Goal: Task Accomplishment & Management: Use online tool/utility

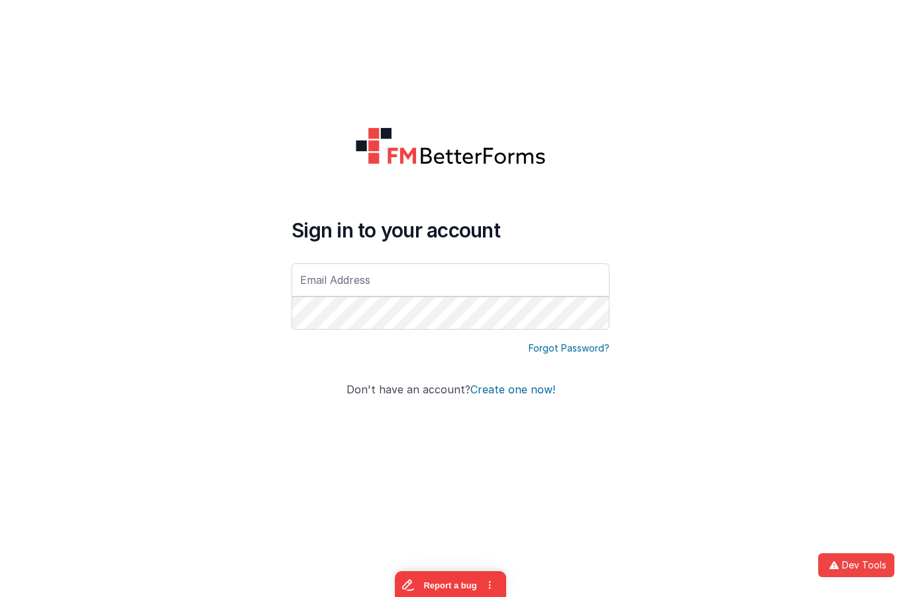
type input "hassan.muk@hotmail.com"
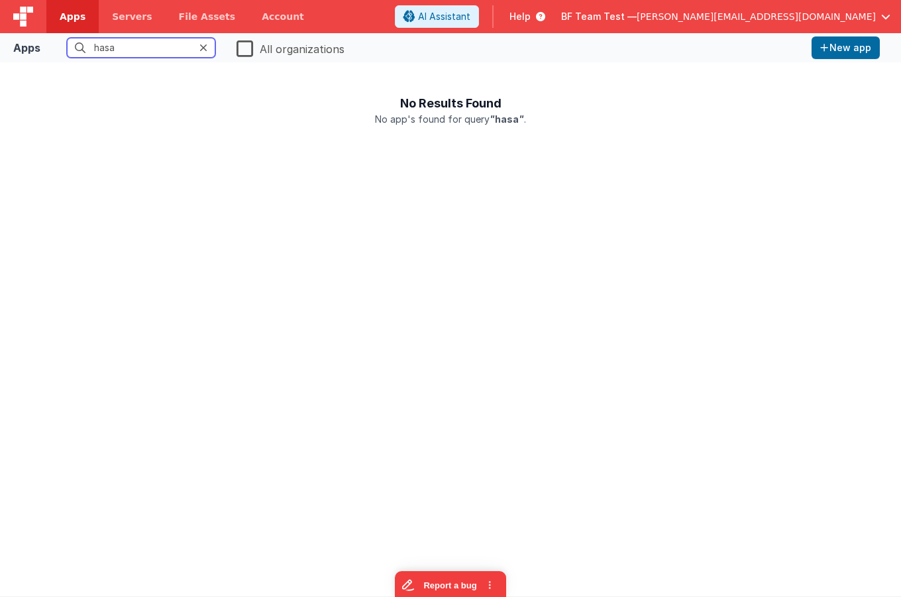
drag, startPoint x: 165, startPoint y: 50, endPoint x: 2, endPoint y: 36, distance: 163.7
click at [67, 38] on input "hasa" at bounding box center [141, 48] width 148 height 20
click at [248, 48] on label "All organizations" at bounding box center [291, 47] width 108 height 19
click at [0, 0] on input "All organizations" at bounding box center [0, 0] width 0 height 0
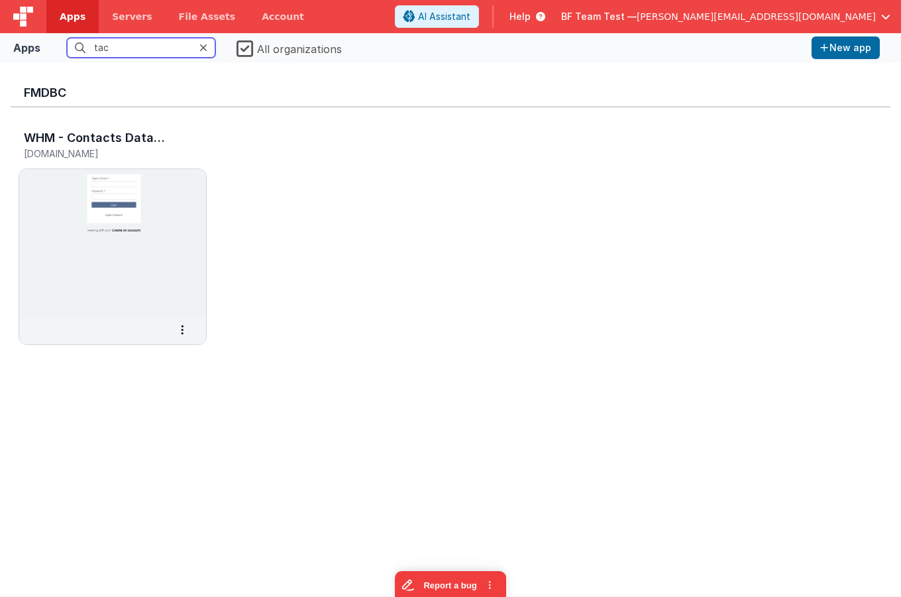
click at [140, 48] on input "tac" at bounding box center [141, 48] width 148 height 20
drag, startPoint x: 141, startPoint y: 48, endPoint x: 12, endPoint y: 40, distance: 128.8
click at [67, 40] on input "tact" at bounding box center [141, 48] width 148 height 20
type input "tact"
click at [637, 21] on span "BF Team Test —" at bounding box center [599, 16] width 76 height 13
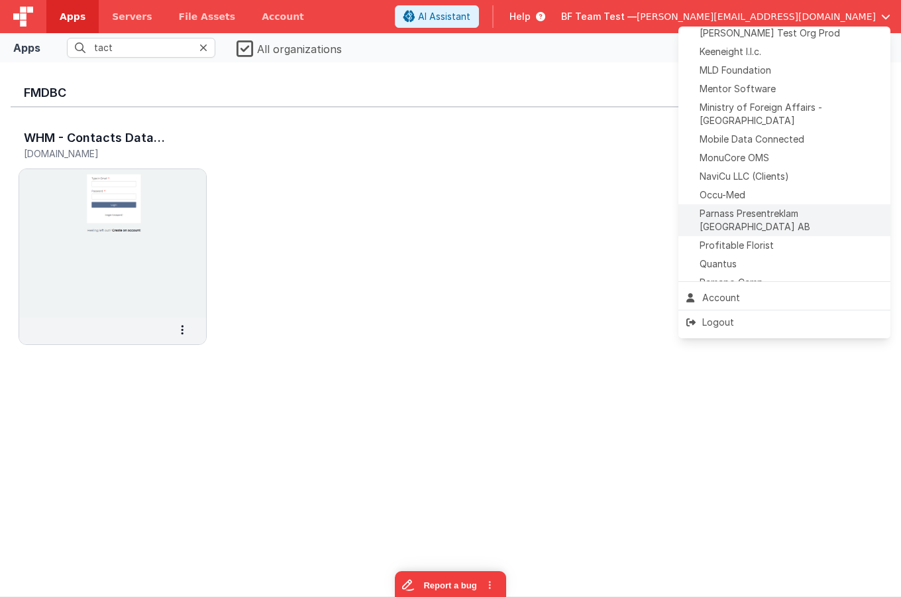
scroll to position [608, 0]
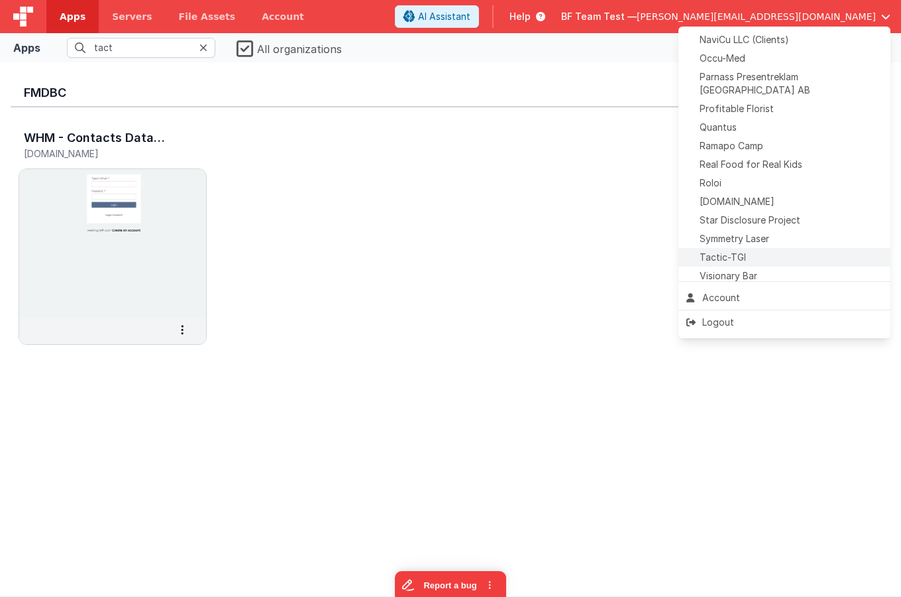
click at [740, 251] on span "Tactic-TGI" at bounding box center [723, 257] width 46 height 13
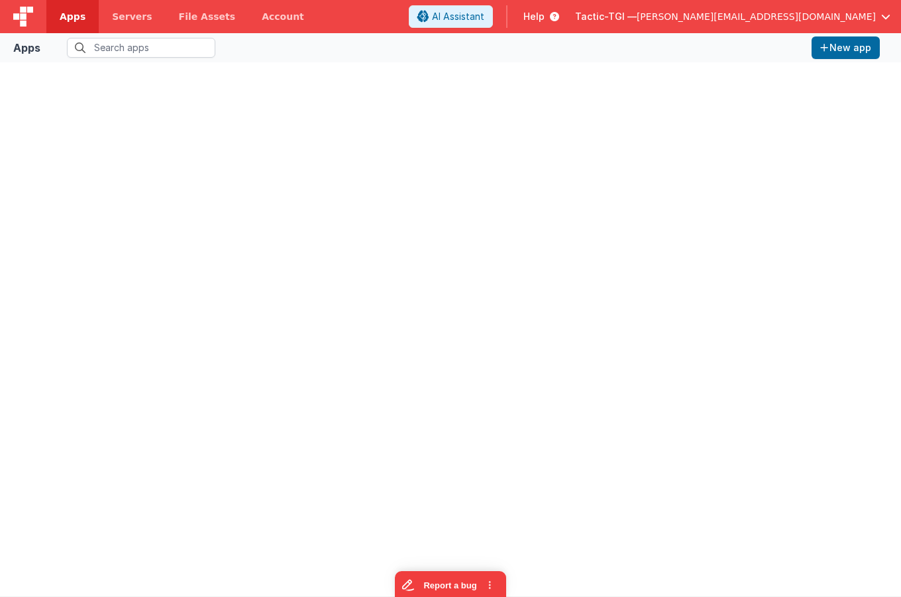
type input "tact"
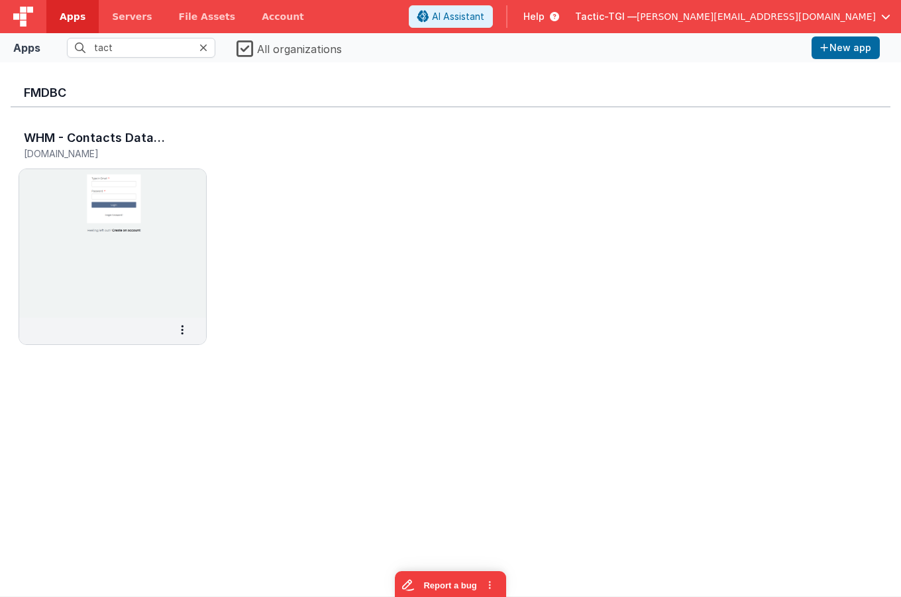
click at [211, 43] on div at bounding box center [207, 48] width 16 height 20
click at [206, 46] on icon at bounding box center [203, 47] width 8 height 11
click at [248, 47] on label "All organizations" at bounding box center [289, 47] width 105 height 19
click at [0, 0] on input "All organizations" at bounding box center [0, 0] width 0 height 0
click at [103, 198] on img at bounding box center [112, 243] width 187 height 148
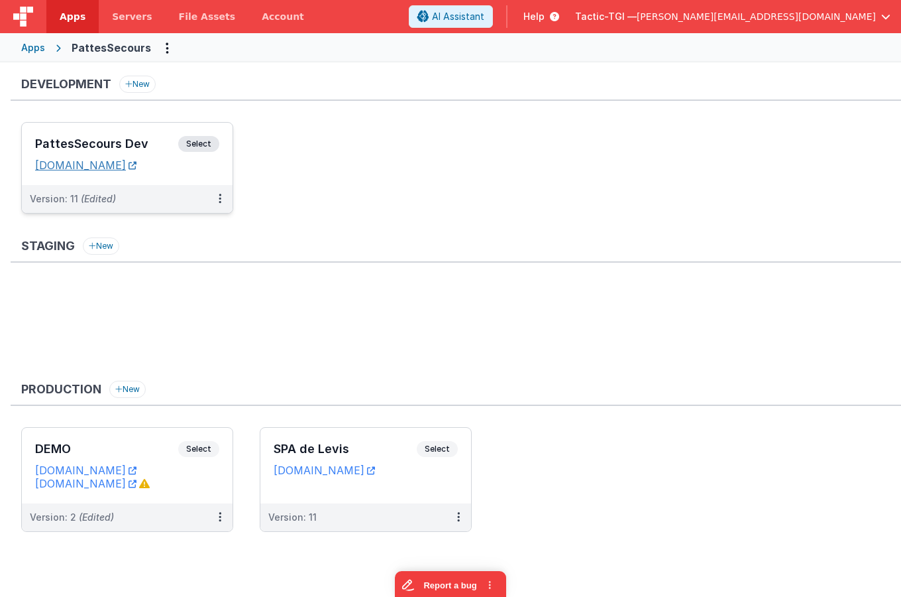
click at [137, 166] on link "[DOMAIN_NAME]" at bounding box center [85, 164] width 101 height 13
click at [113, 135] on div "PattesSecours Dev Select URLs [DOMAIN_NAME]" at bounding box center [127, 154] width 211 height 62
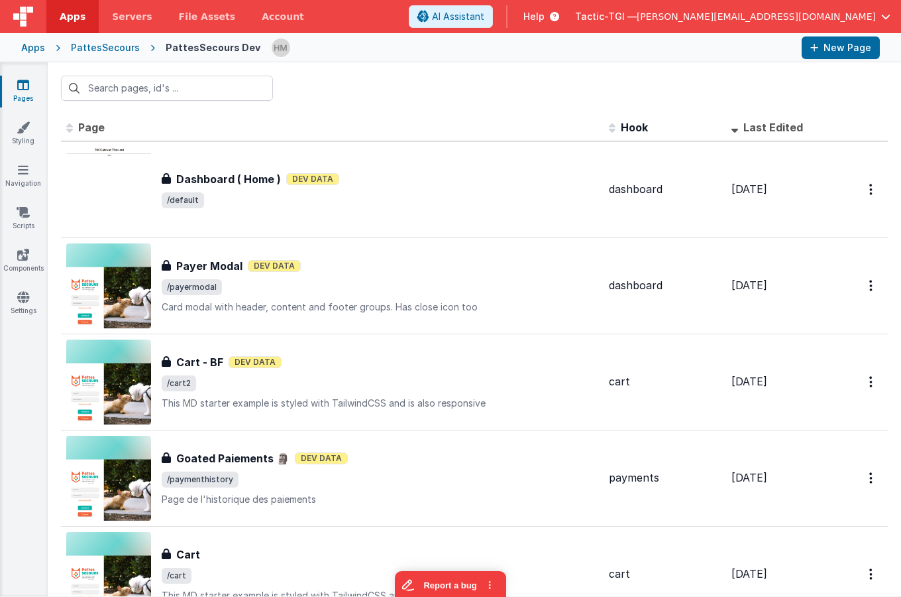
click at [35, 52] on div "Apps" at bounding box center [33, 47] width 24 height 13
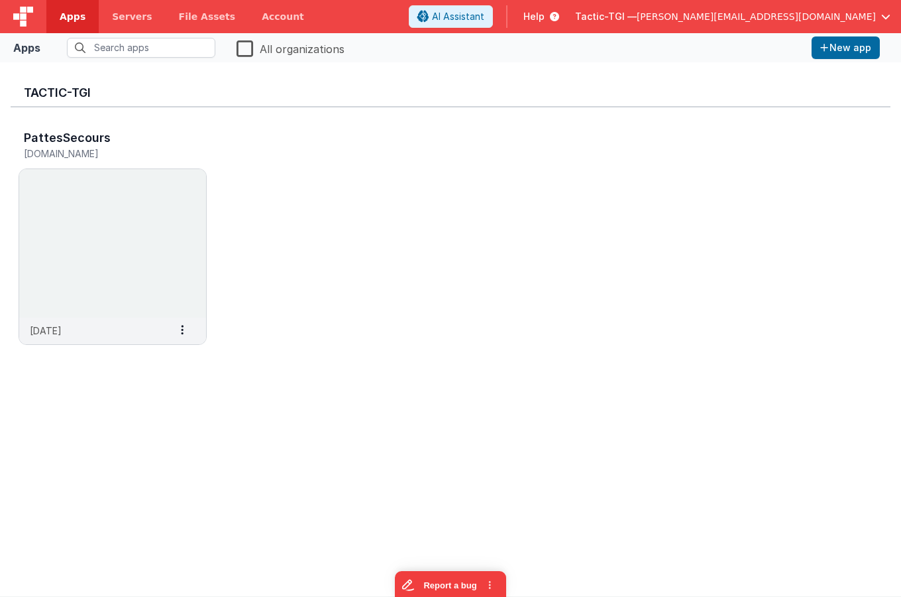
click at [793, 25] on div "Tactic-TGI — [PERSON_NAME][EMAIL_ADDRESS][DOMAIN_NAME]" at bounding box center [732, 16] width 315 height 23
click at [791, 25] on div "Tactic-TGI — [PERSON_NAME][EMAIL_ADDRESS][DOMAIN_NAME]" at bounding box center [732, 16] width 315 height 23
click at [783, 15] on span "[PERSON_NAME][EMAIL_ADDRESS][DOMAIN_NAME]" at bounding box center [756, 16] width 239 height 13
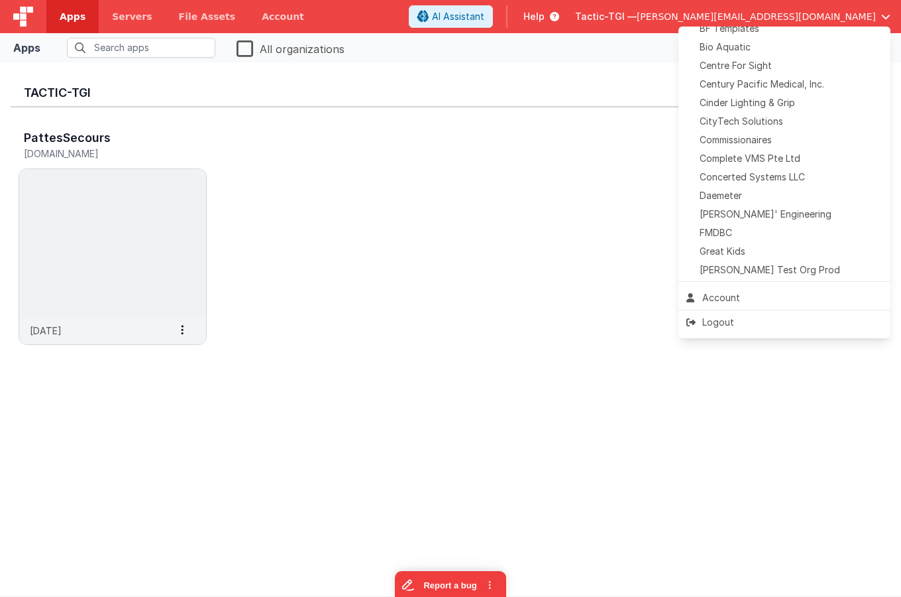
scroll to position [338, 0]
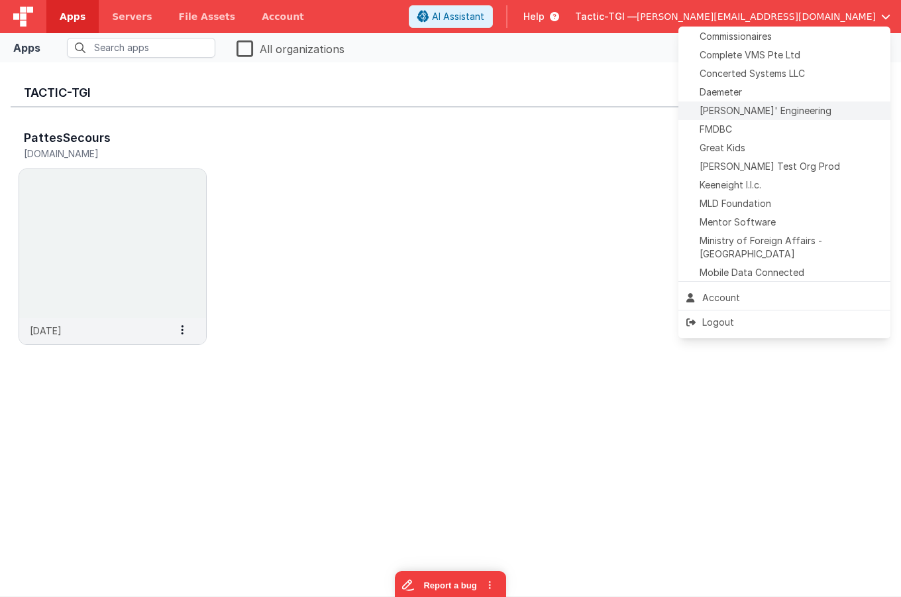
click at [749, 113] on span "[PERSON_NAME]' Engineering" at bounding box center [766, 110] width 132 height 13
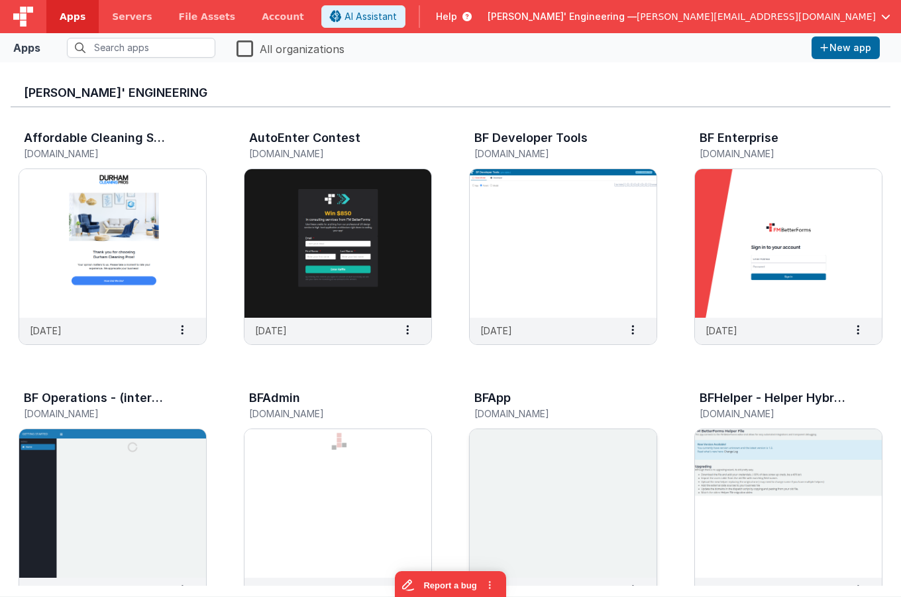
click at [533, 469] on img at bounding box center [563, 503] width 187 height 148
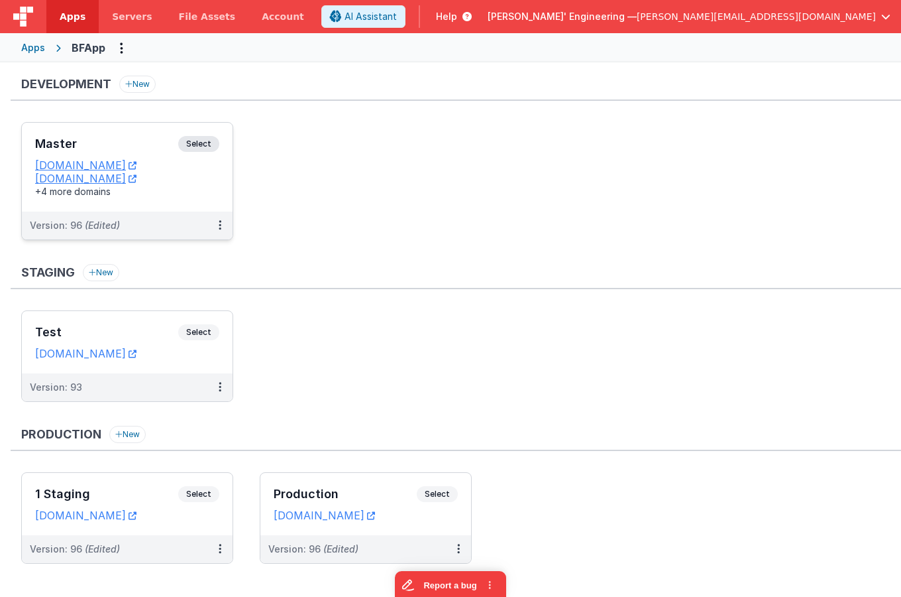
click at [142, 133] on div "Master Select URLs [DOMAIN_NAME] [DOMAIN_NAME] +4 more domains" at bounding box center [127, 167] width 211 height 89
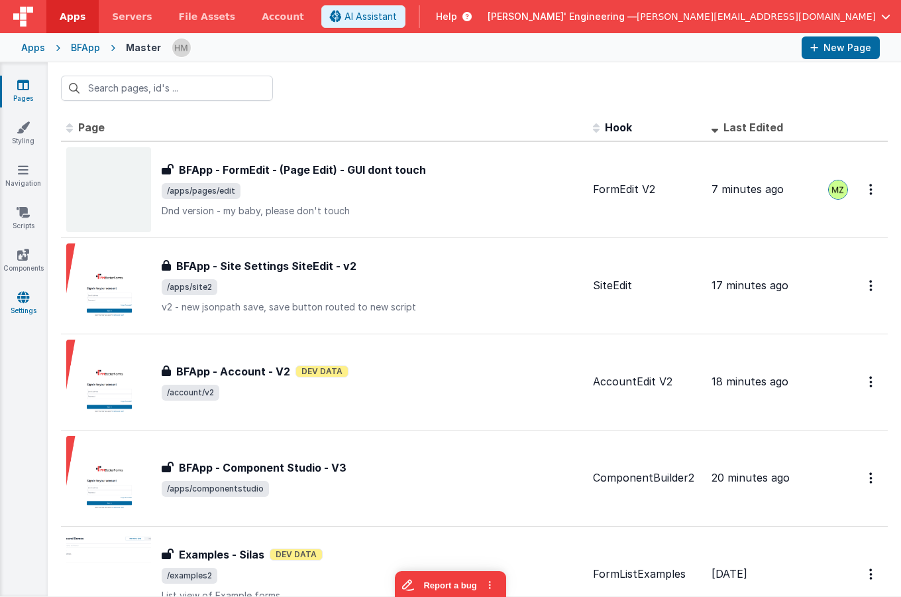
click at [21, 301] on icon at bounding box center [23, 296] width 12 height 13
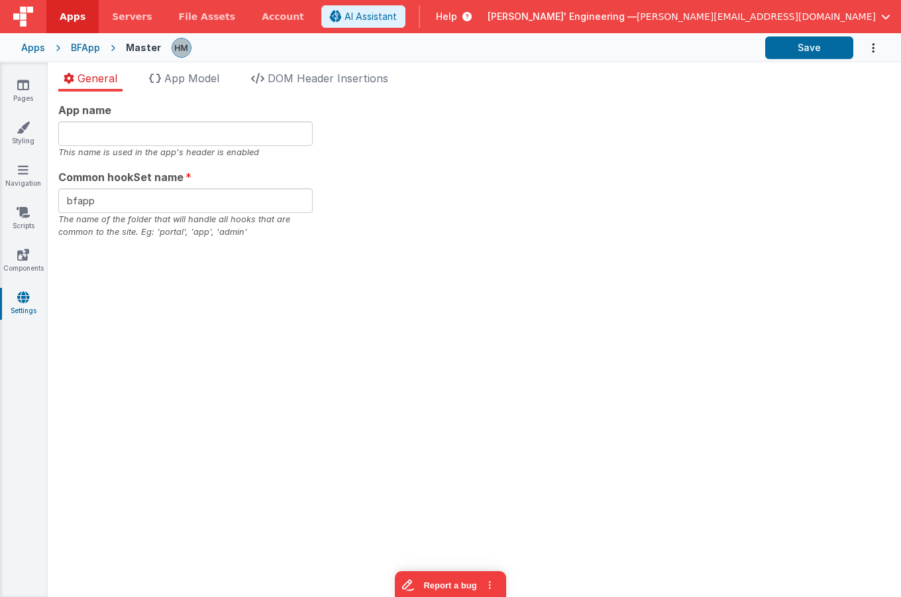
click at [376, 64] on div "General App Model DOM Header Insertions App name This name is used in the app's…" at bounding box center [475, 329] width 854 height 534
click at [376, 72] on span "DOM Header Insertions" at bounding box center [328, 78] width 121 height 13
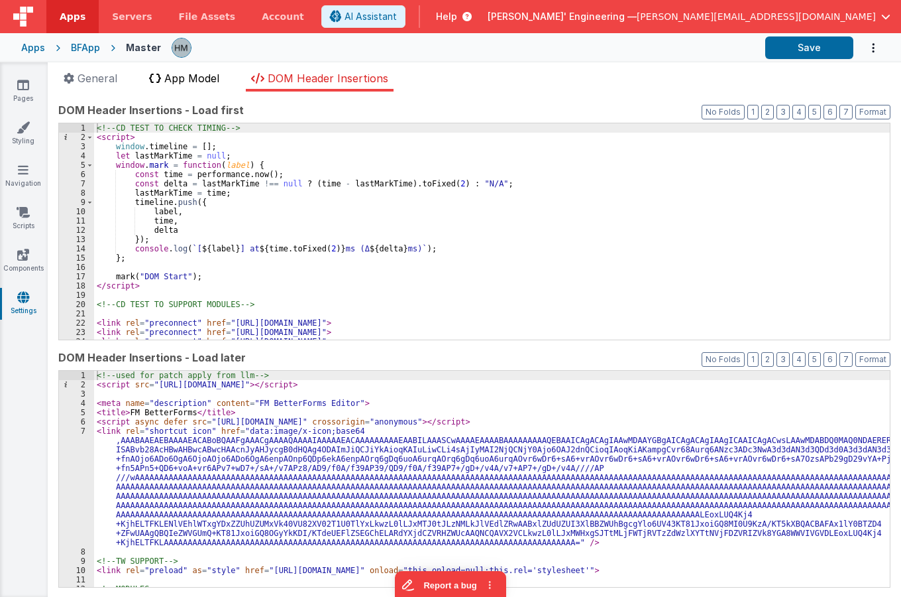
click at [205, 77] on span "App Model" at bounding box center [191, 78] width 55 height 13
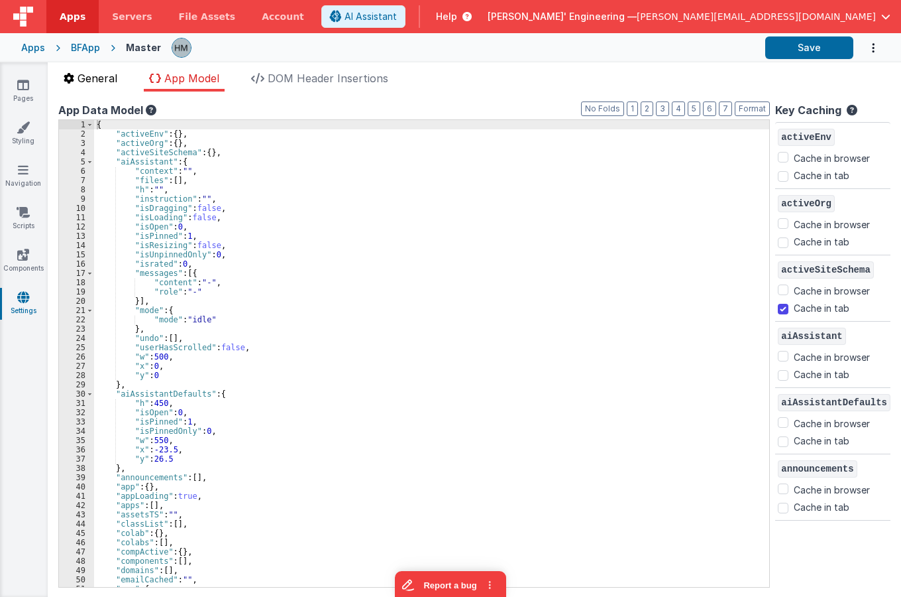
click at [115, 80] on span "General" at bounding box center [98, 78] width 40 height 13
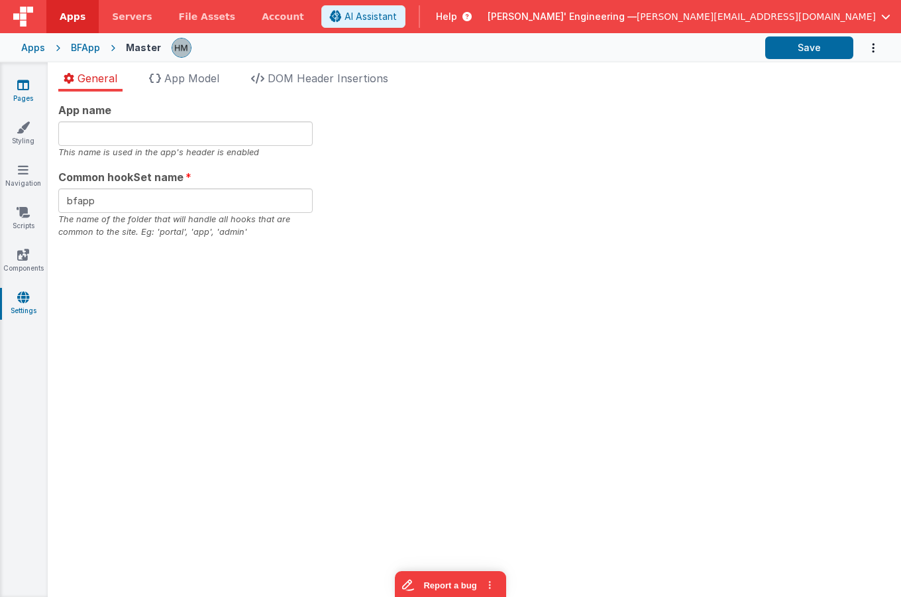
click at [20, 83] on icon at bounding box center [23, 84] width 12 height 13
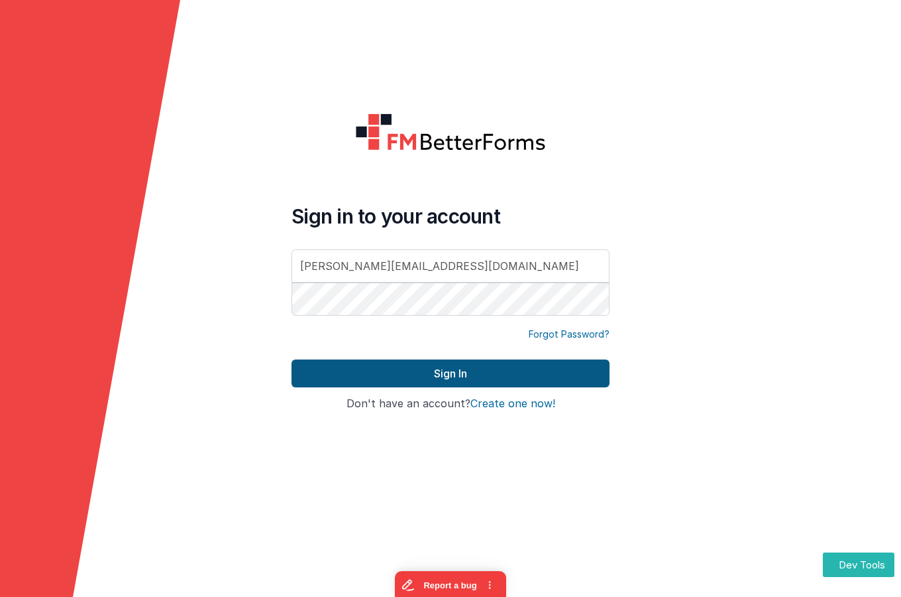
type input "[PERSON_NAME][EMAIL_ADDRESS][DOMAIN_NAME]"
click at [409, 364] on button "Sign In" at bounding box center [451, 373] width 318 height 28
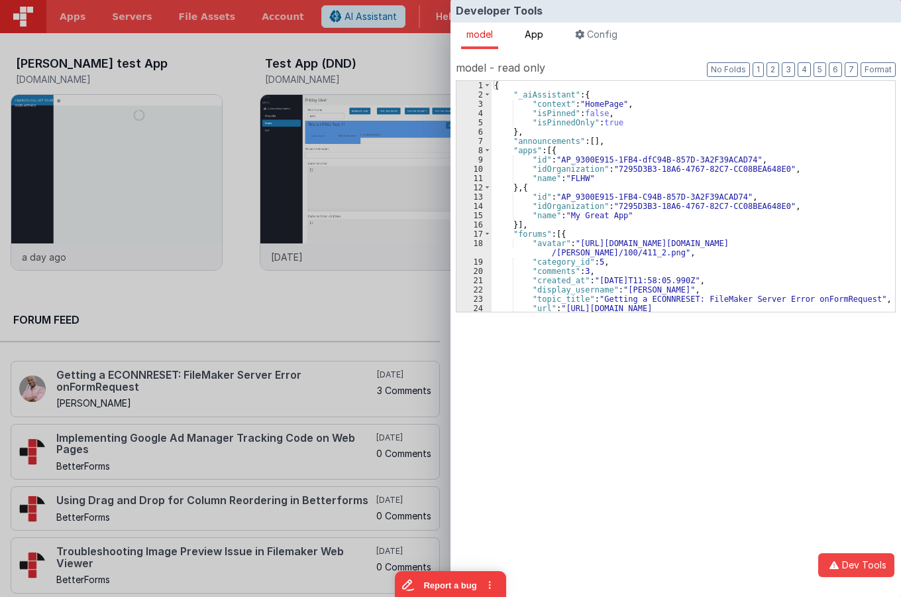
click at [543, 31] on span "App" at bounding box center [534, 33] width 19 height 11
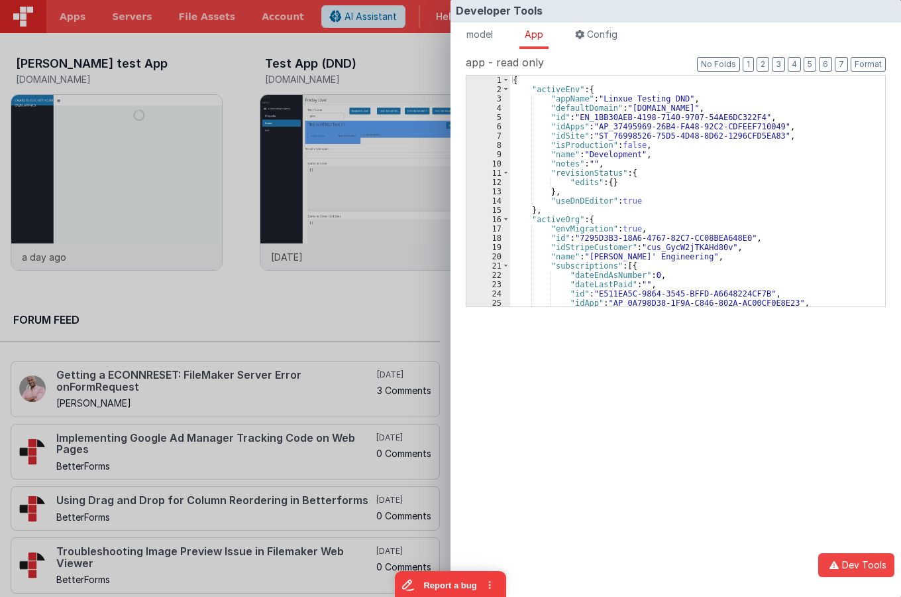
click at [587, 91] on div "{ "activeEnv" : { "appName" : "Linxue Testing DND" , "defaultDomain" : "linxuet…" at bounding box center [697, 200] width 375 height 249
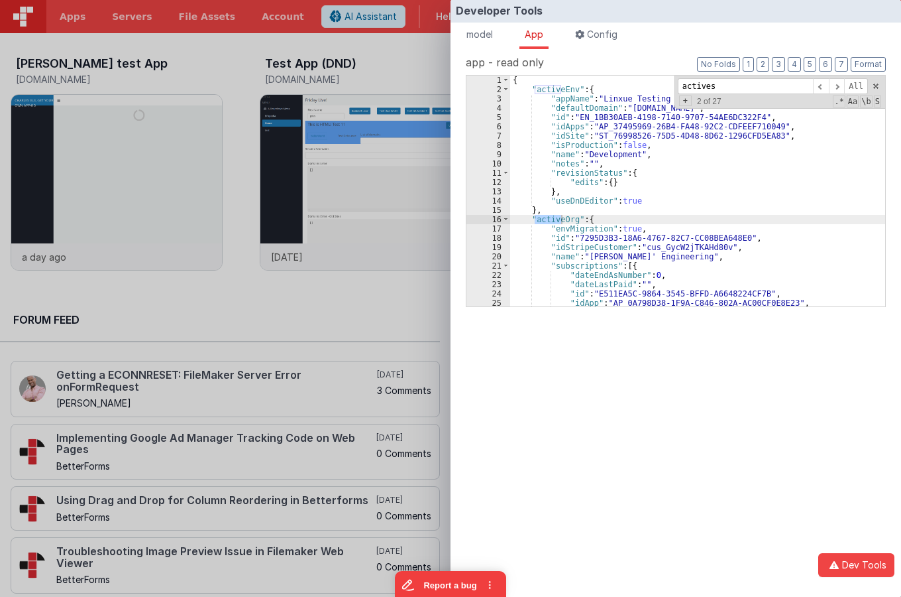
scroll to position [32, 0]
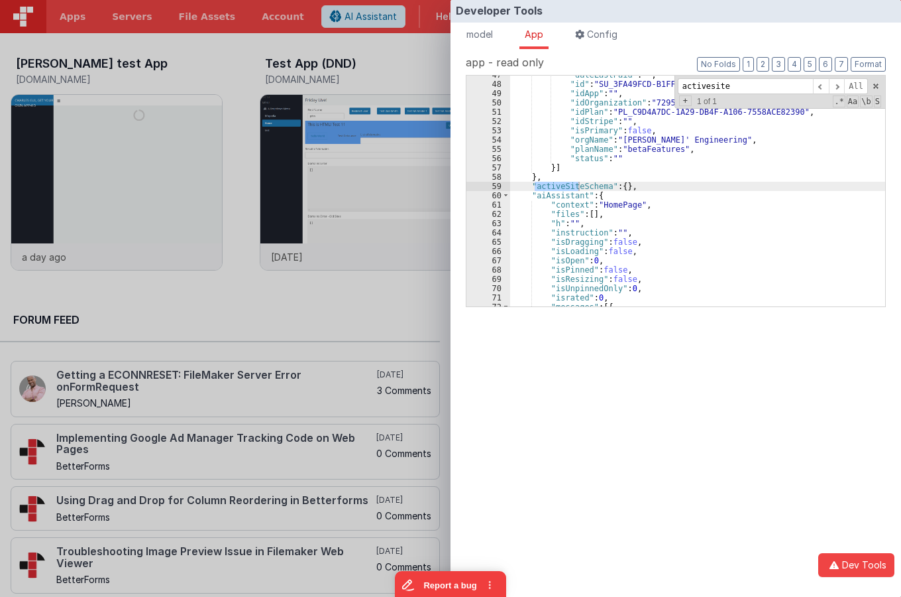
type input "activesite"
